Goal: Check status

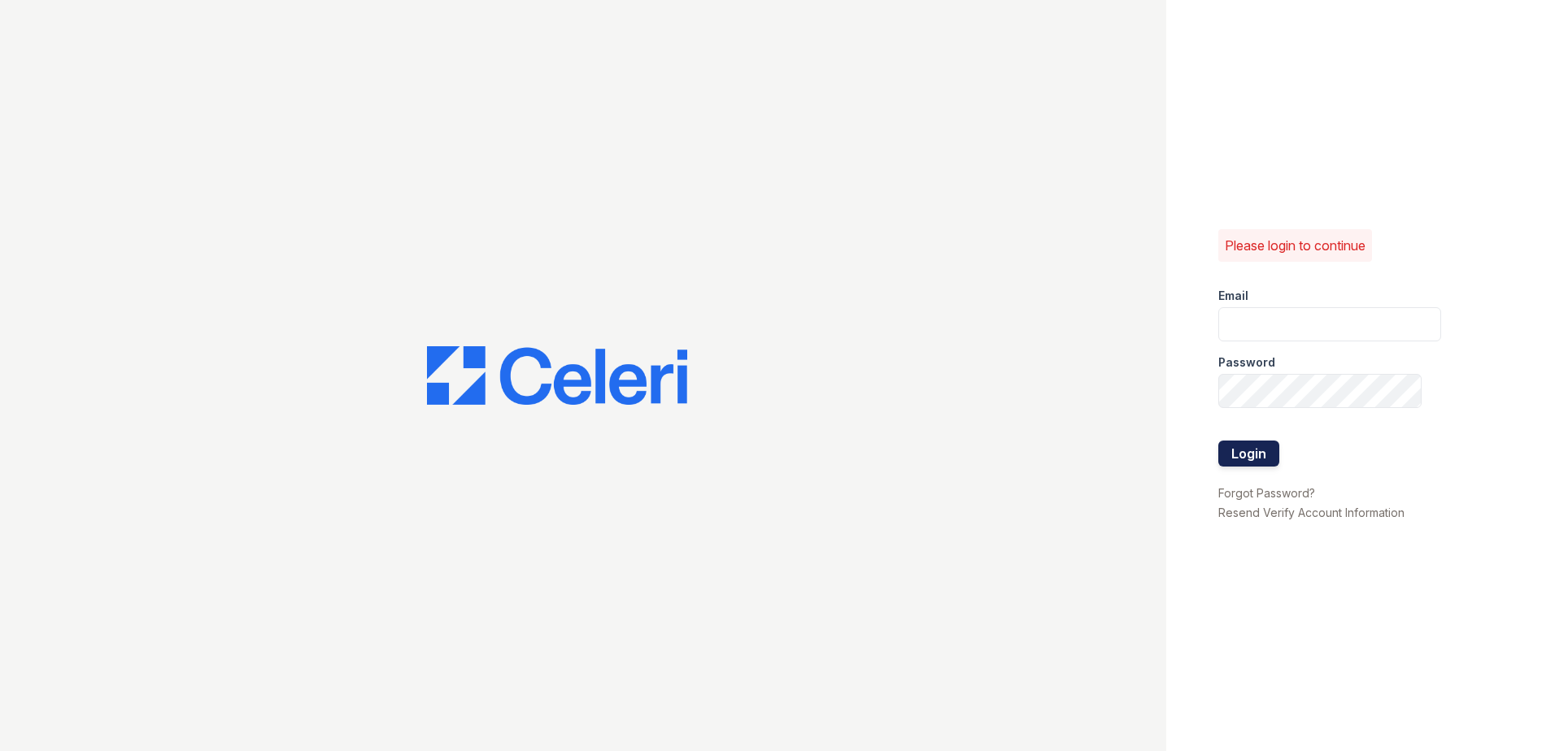
type input "[EMAIL_ADDRESS][DOMAIN_NAME]"
click at [1226, 458] on button "Login" at bounding box center [1248, 454] width 61 height 26
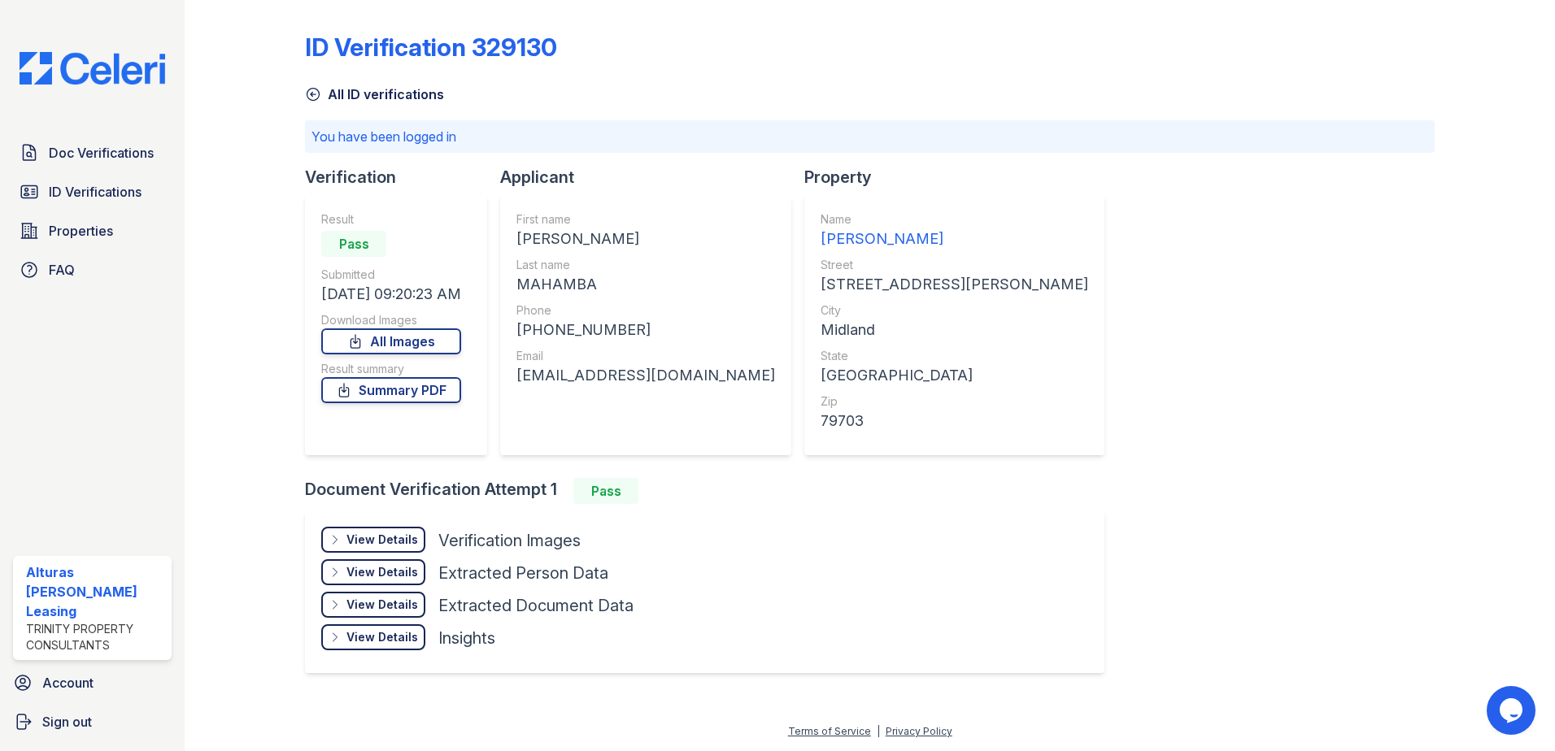
click at [406, 538] on div "View Details" at bounding box center [382, 540] width 72 height 16
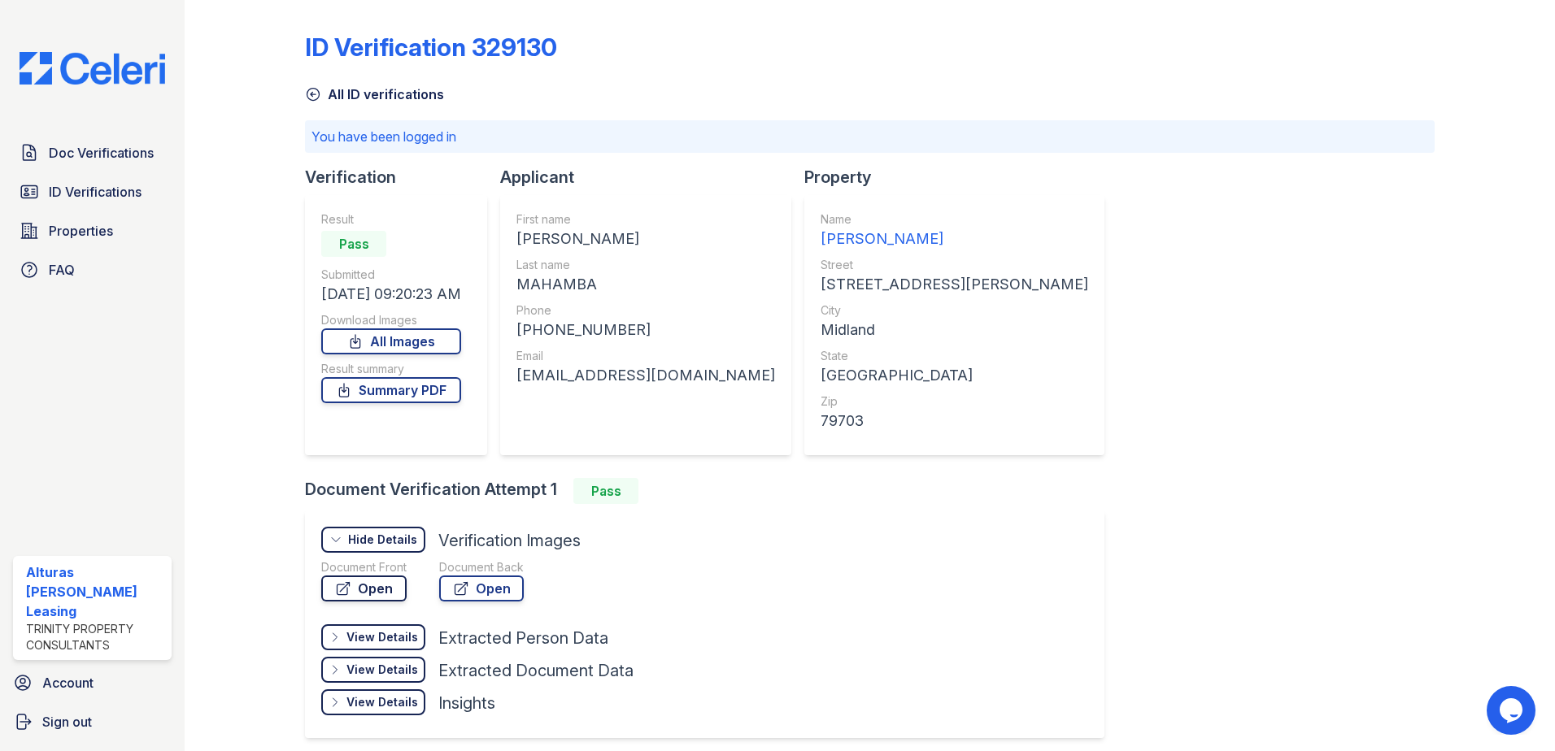
click at [372, 587] on link "Open" at bounding box center [363, 589] width 85 height 26
